Goal: Navigation & Orientation: Find specific page/section

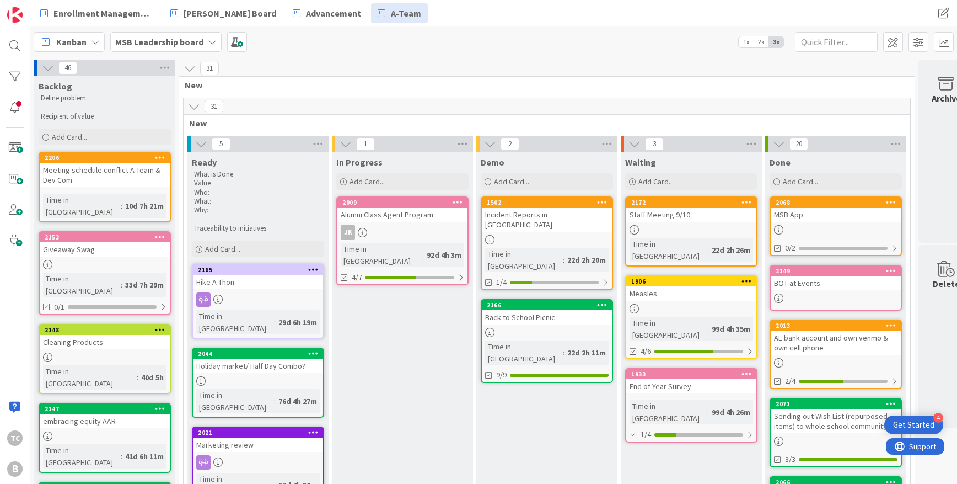
drag, startPoint x: 152, startPoint y: 71, endPoint x: 173, endPoint y: 43, distance: 34.7
click at [173, 43] on b "MSB Leadership board" at bounding box center [159, 41] width 88 height 11
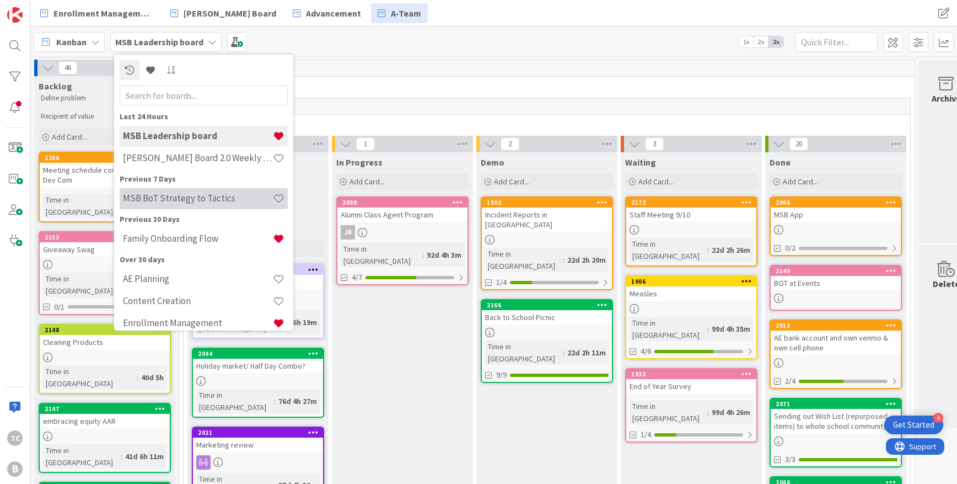
drag, startPoint x: 211, startPoint y: 213, endPoint x: 194, endPoint y: 201, distance: 20.5
click at [194, 201] on h4 "MSB BoT Strategy to Tactics" at bounding box center [198, 197] width 150 height 11
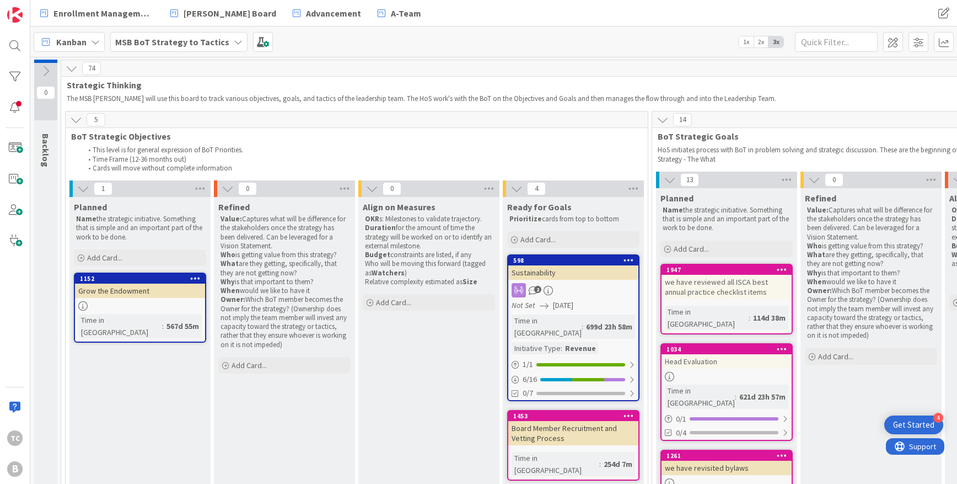
click at [663, 120] on icon at bounding box center [663, 120] width 12 height 12
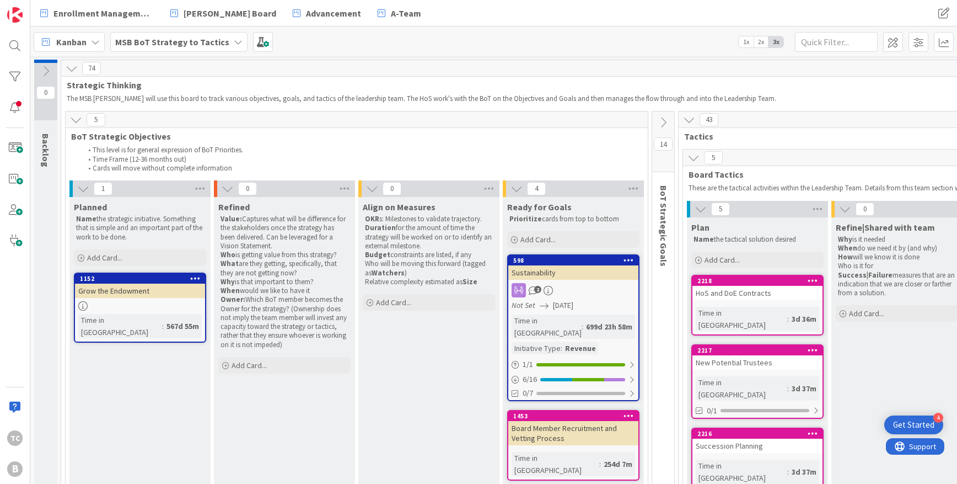
click at [688, 122] on icon at bounding box center [689, 120] width 12 height 12
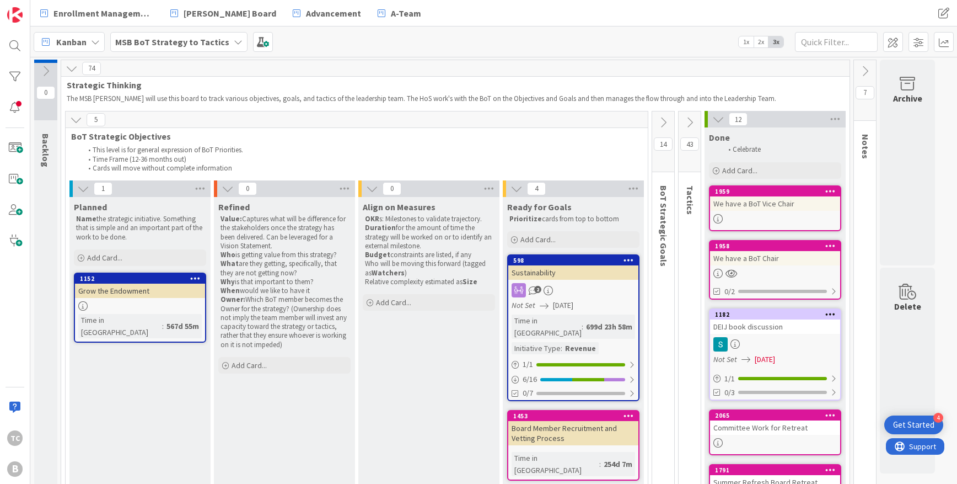
click at [717, 119] on icon at bounding box center [718, 119] width 12 height 12
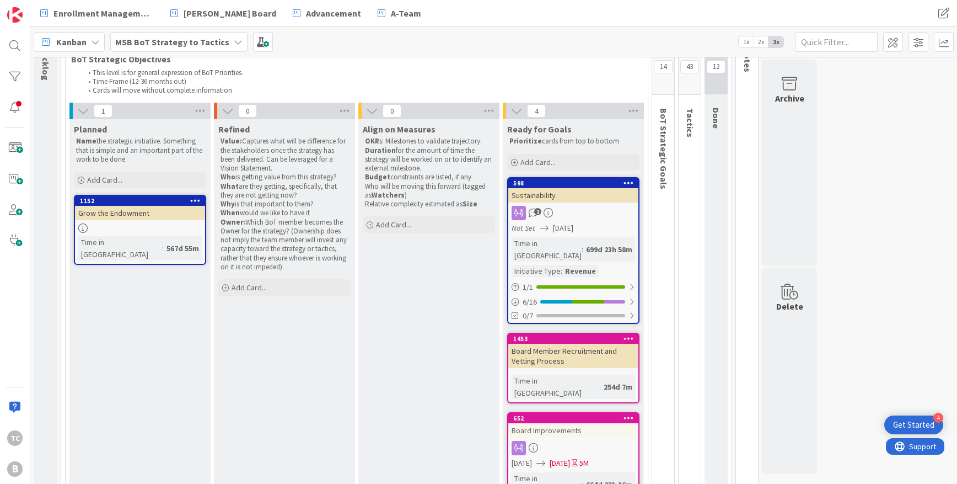
scroll to position [86, 0]
click at [554, 180] on div "598" at bounding box center [575, 184] width 125 height 8
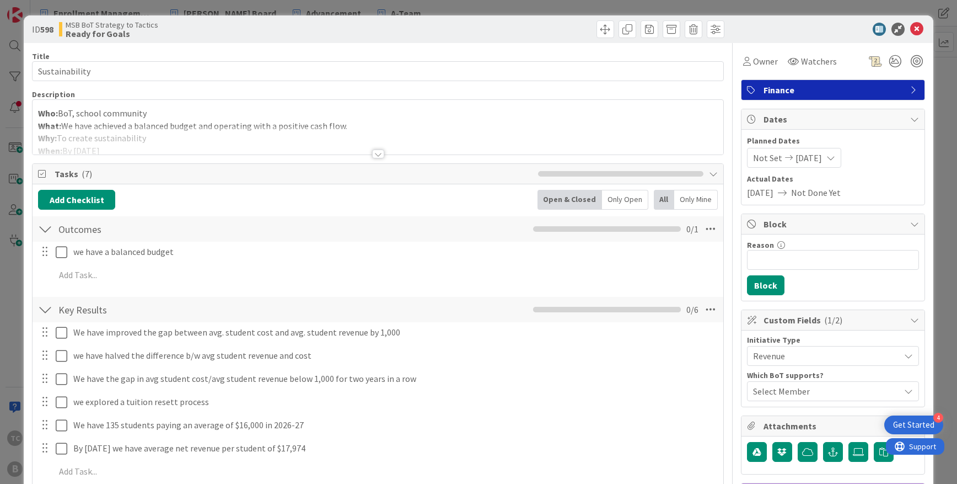
click at [374, 156] on div at bounding box center [378, 153] width 12 height 9
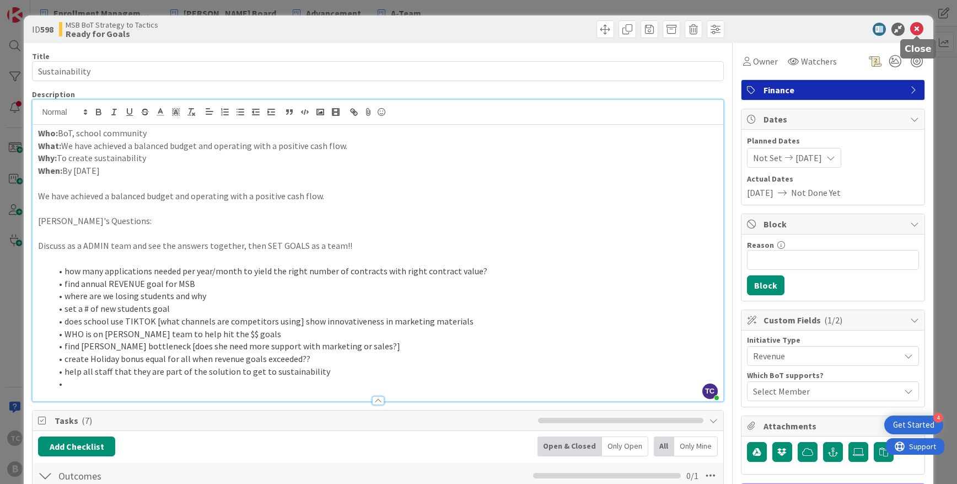
click at [919, 28] on icon at bounding box center [916, 29] width 13 height 13
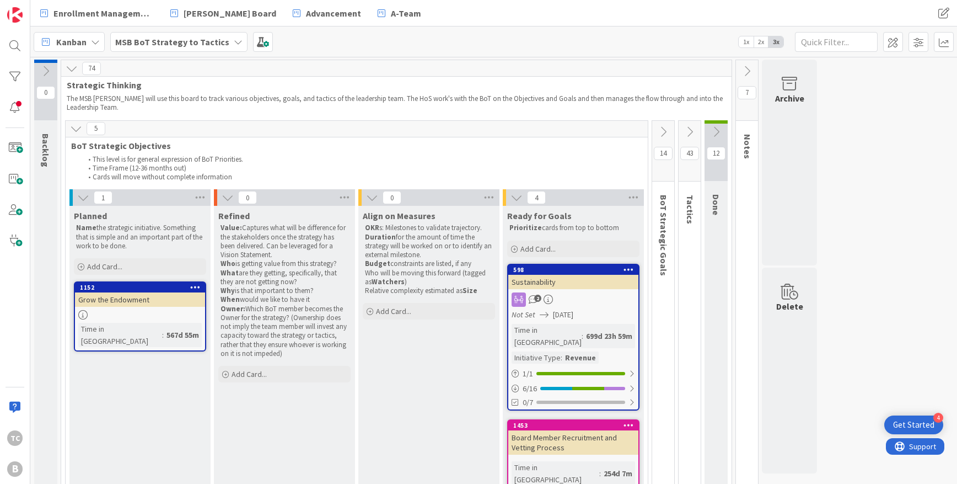
click at [664, 126] on icon at bounding box center [663, 132] width 12 height 12
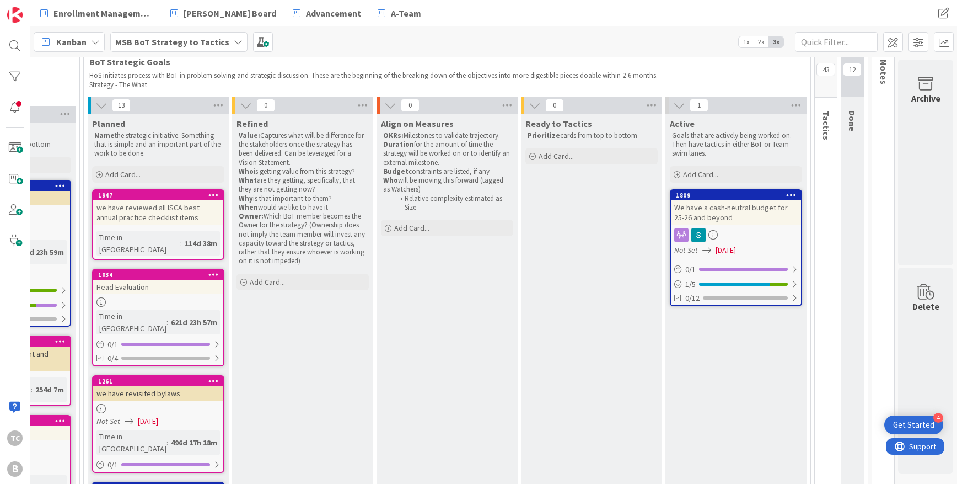
scroll to position [74, 568]
click at [756, 196] on div "1809" at bounding box center [738, 195] width 125 height 8
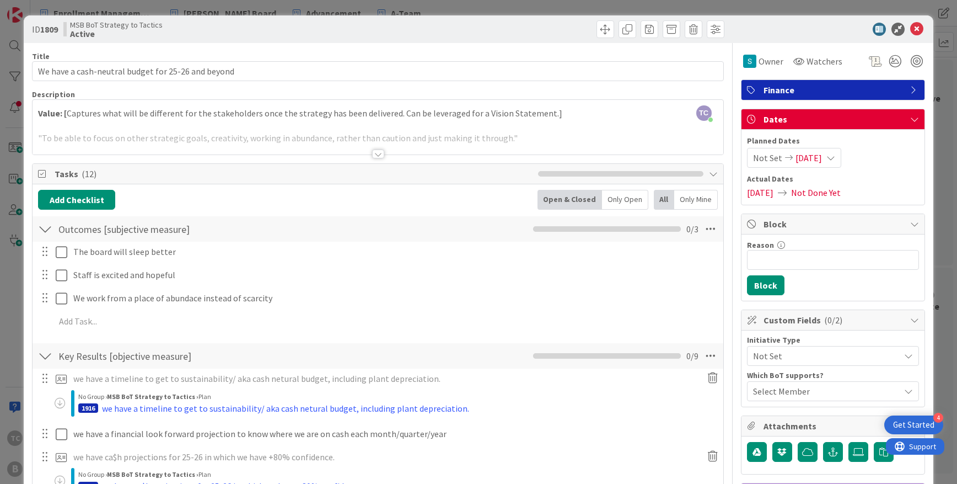
click at [382, 153] on div at bounding box center [378, 153] width 12 height 9
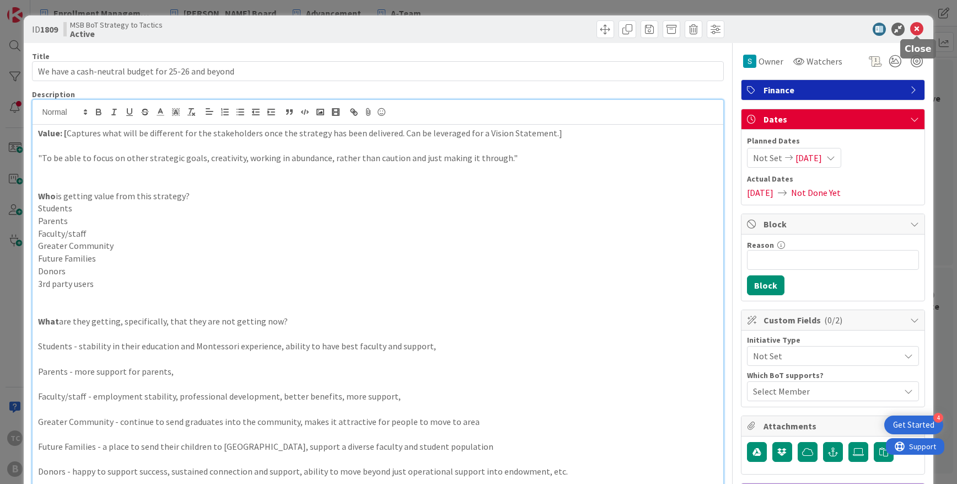
click at [917, 28] on icon at bounding box center [916, 29] width 13 height 13
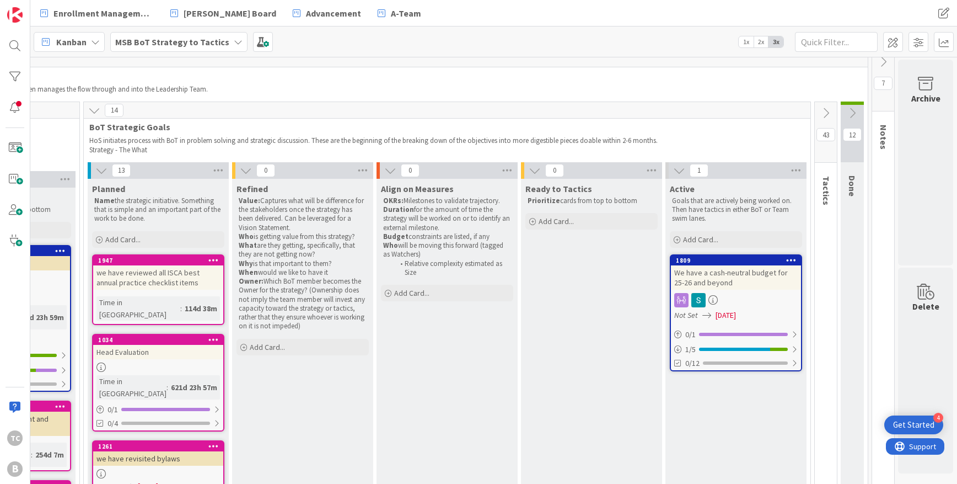
click at [825, 112] on icon at bounding box center [826, 113] width 12 height 12
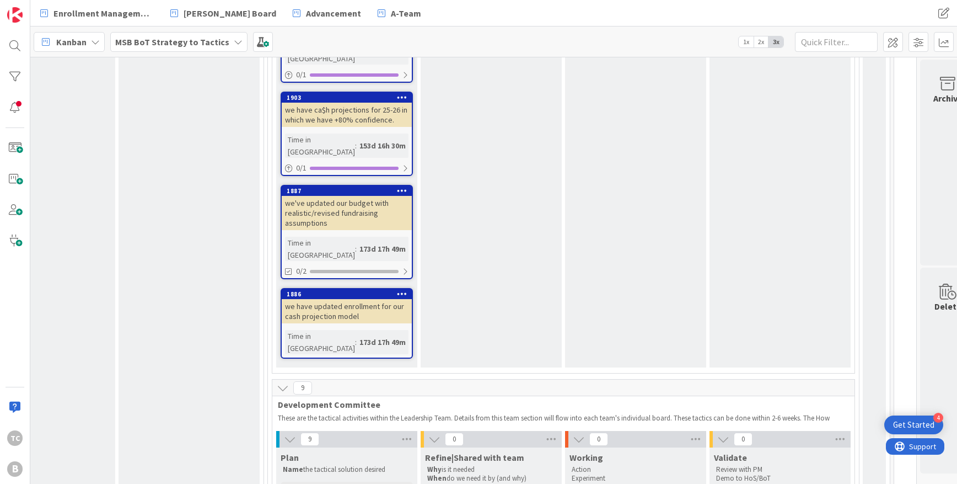
scroll to position [1179, 1115]
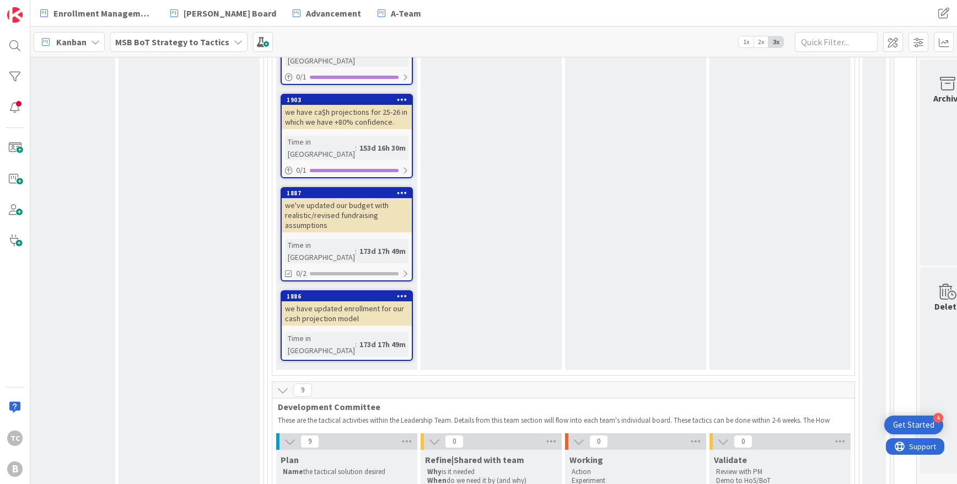
click at [234, 41] on icon at bounding box center [238, 41] width 9 height 9
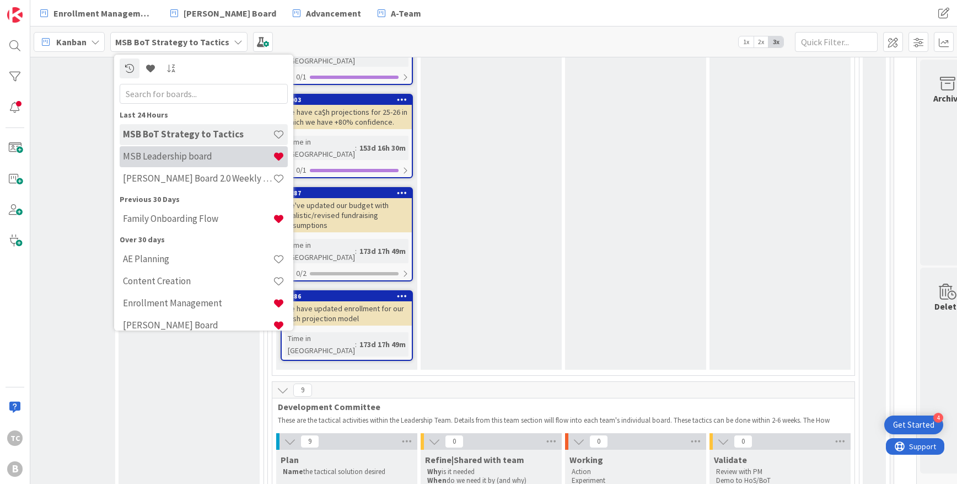
scroll to position [6, 0]
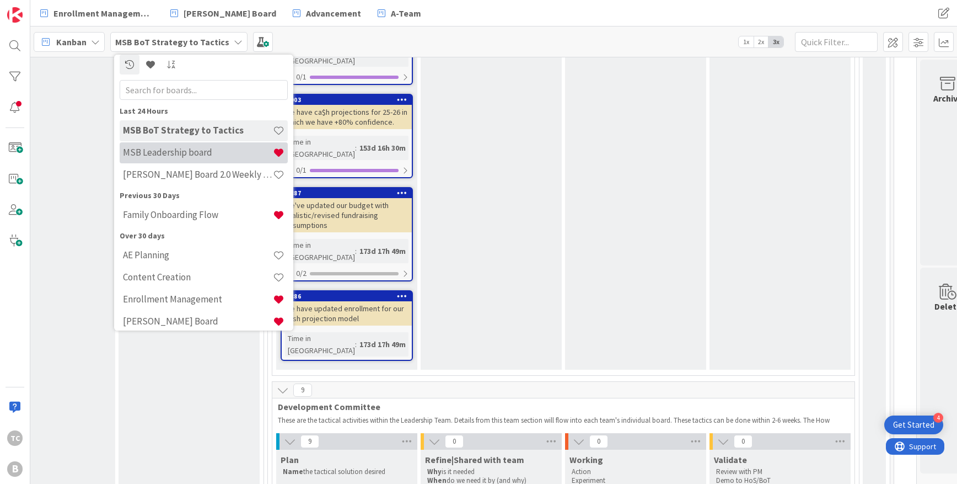
click at [199, 156] on h4 "MSB Leadership board" at bounding box center [198, 152] width 150 height 11
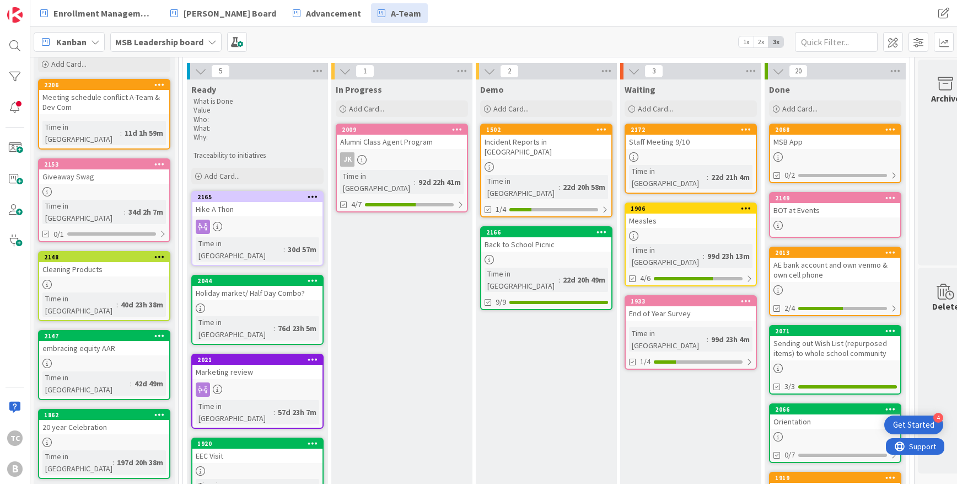
scroll to position [66, 1]
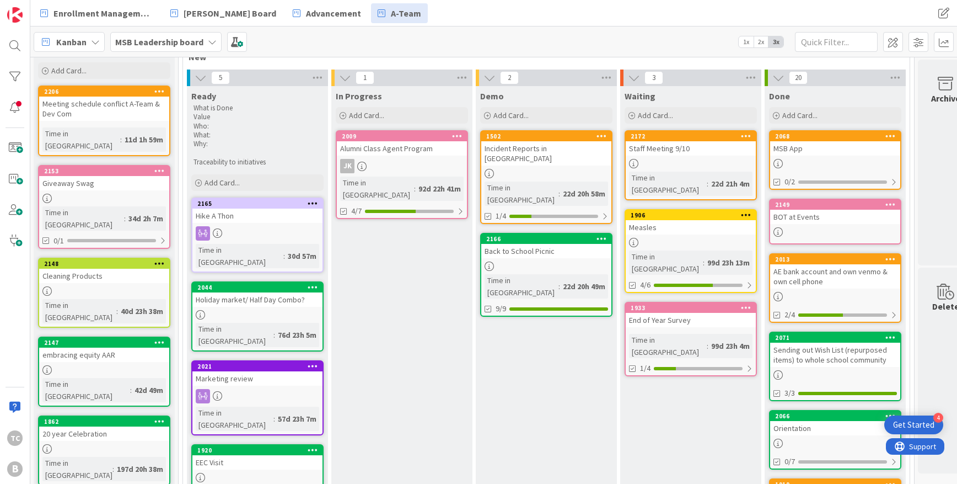
click at [208, 41] on icon at bounding box center [212, 41] width 9 height 9
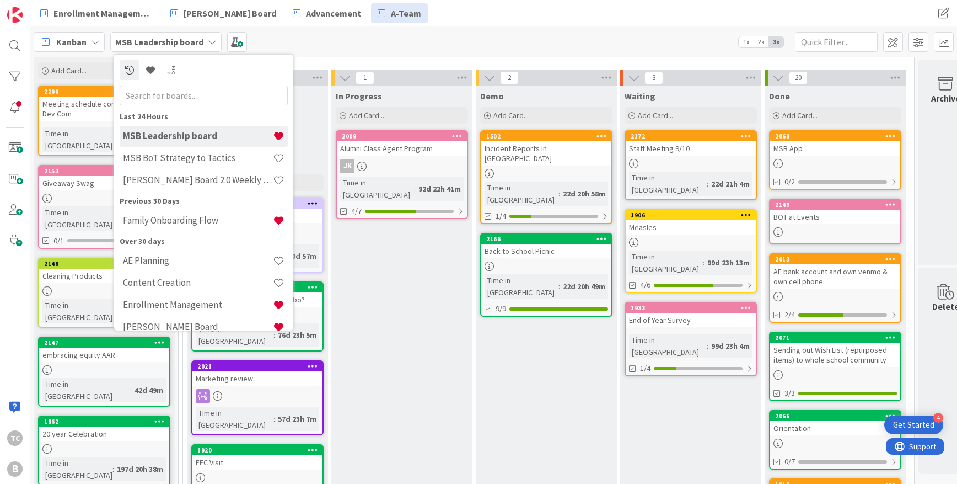
click at [222, 214] on h4 "Family Onboarding Flow" at bounding box center [198, 219] width 150 height 11
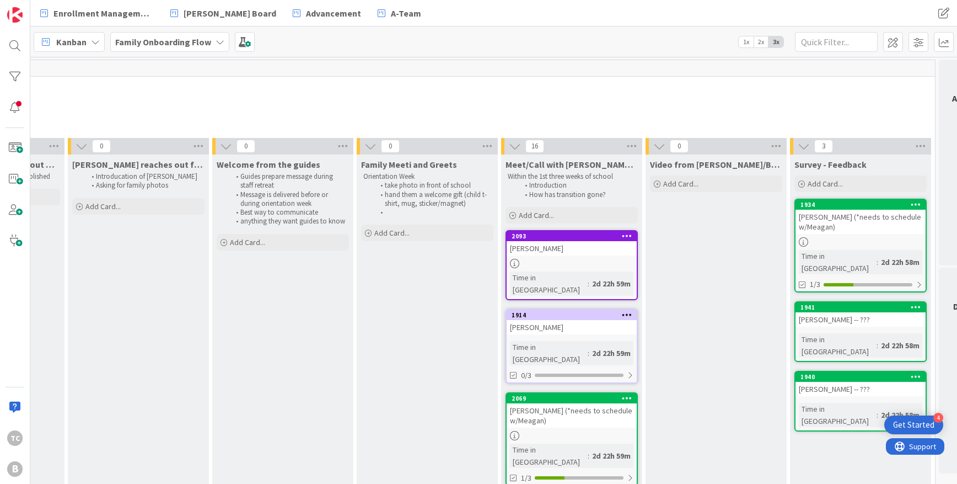
scroll to position [0, 693]
click at [191, 46] on b "Family Onboarding Flow" at bounding box center [163, 41] width 96 height 11
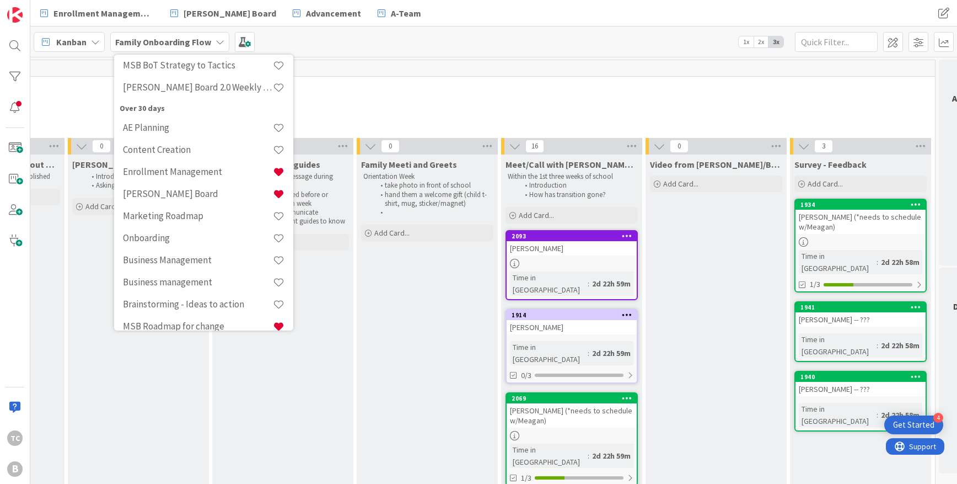
scroll to position [111, 0]
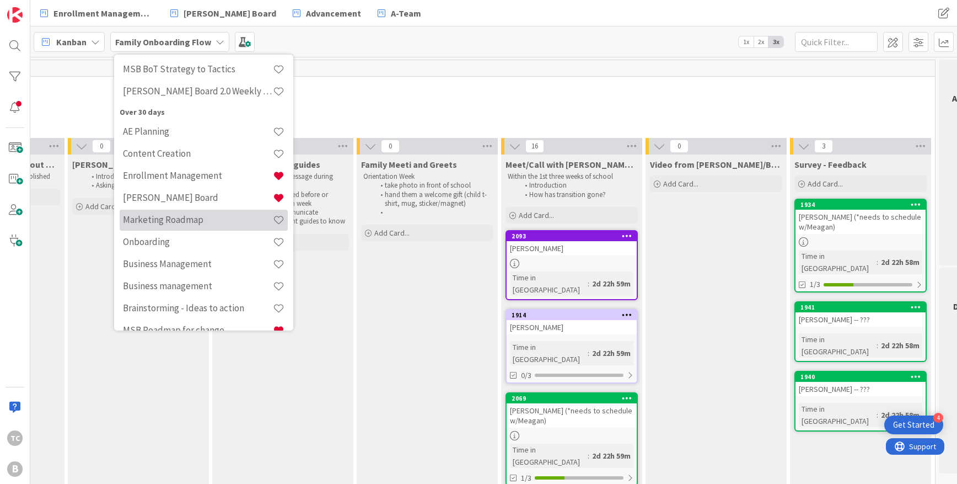
click at [203, 217] on h4 "Marketing Roadmap" at bounding box center [198, 219] width 150 height 11
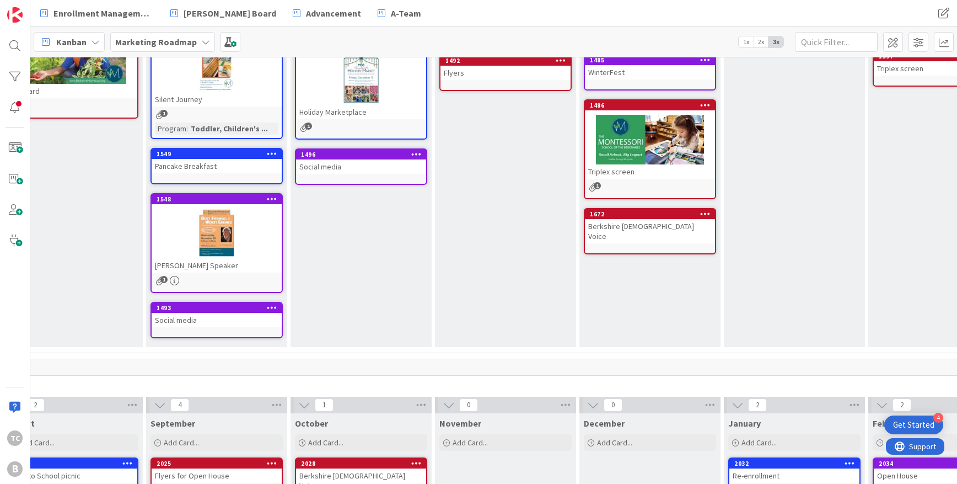
scroll to position [490, 212]
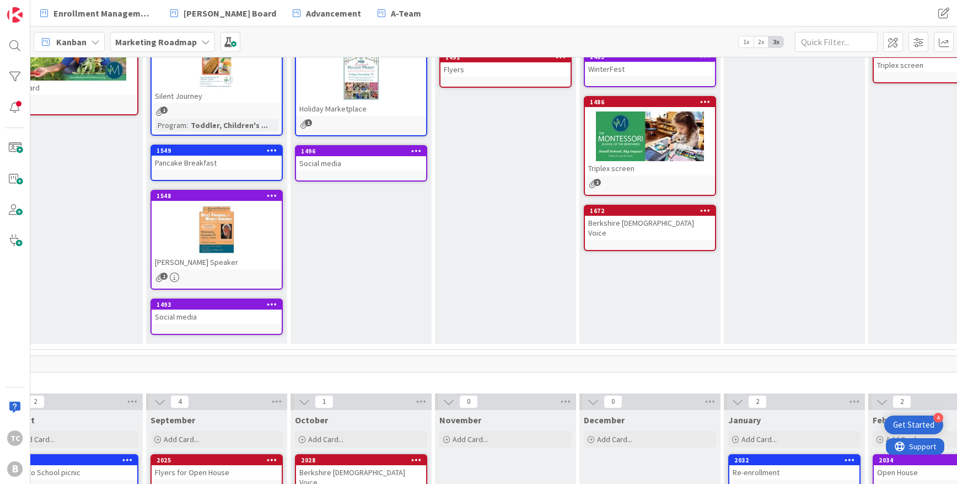
click at [188, 44] on b "Marketing Roadmap" at bounding box center [156, 41] width 82 height 11
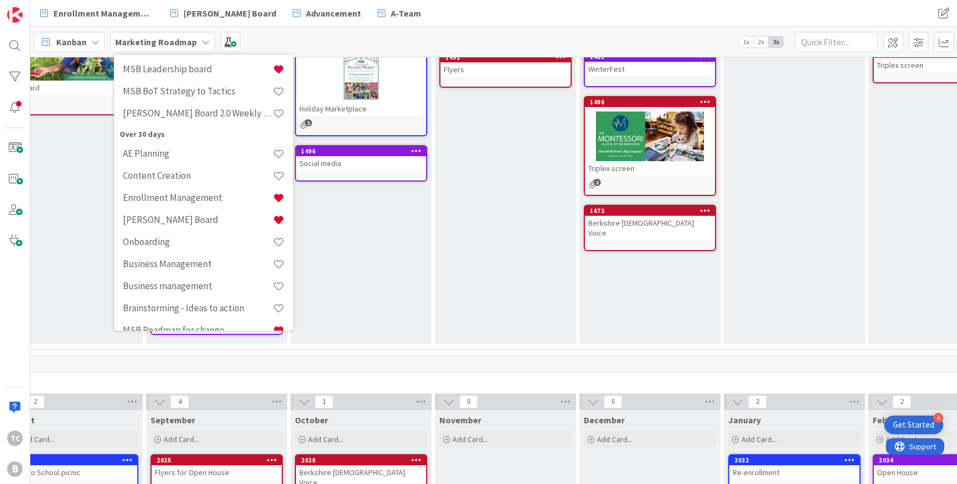
scroll to position [0, 0]
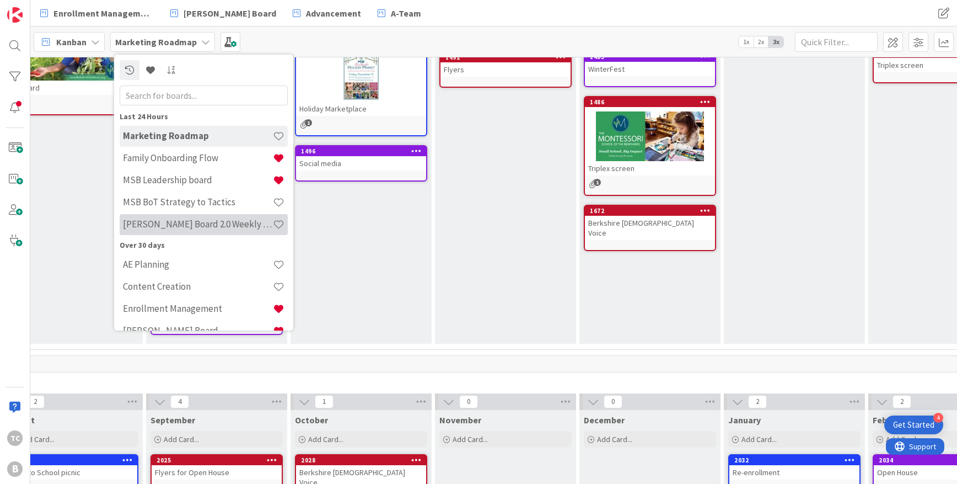
click at [224, 222] on h4 "[PERSON_NAME] Board 2.0 Weekly Planning" at bounding box center [198, 223] width 150 height 11
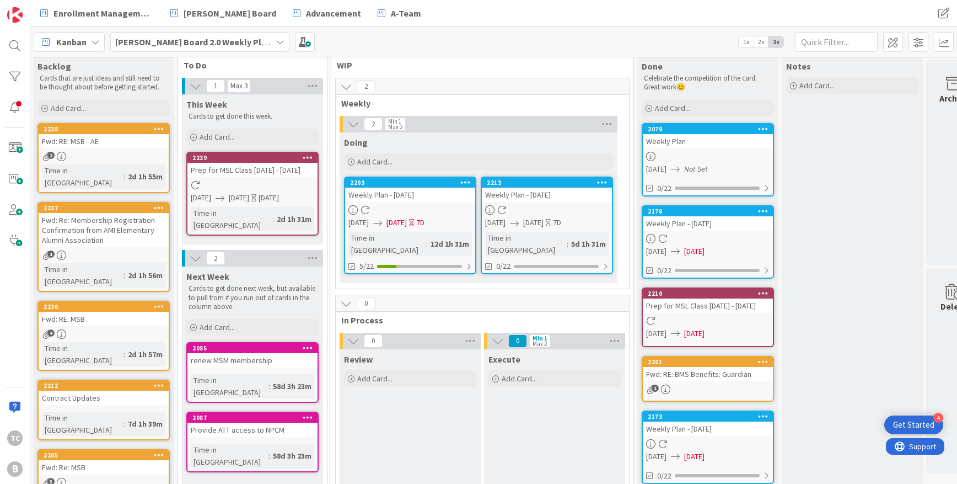
scroll to position [14, 1]
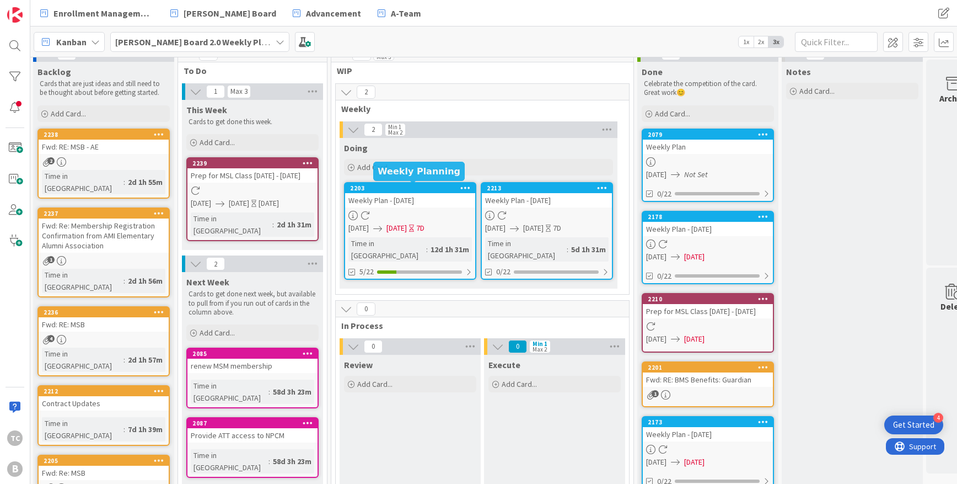
click at [426, 189] on div "2203" at bounding box center [412, 188] width 125 height 8
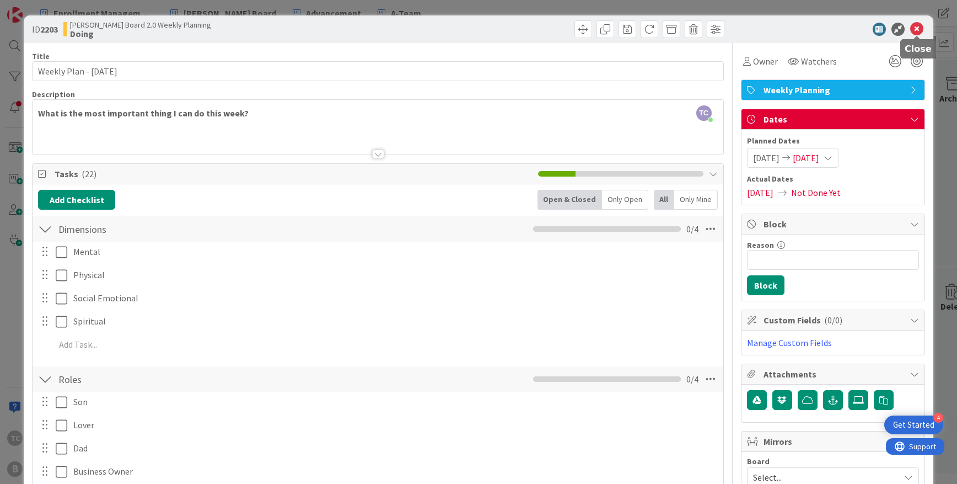
click at [917, 30] on icon at bounding box center [916, 29] width 13 height 13
